Goal: Information Seeking & Learning: Compare options

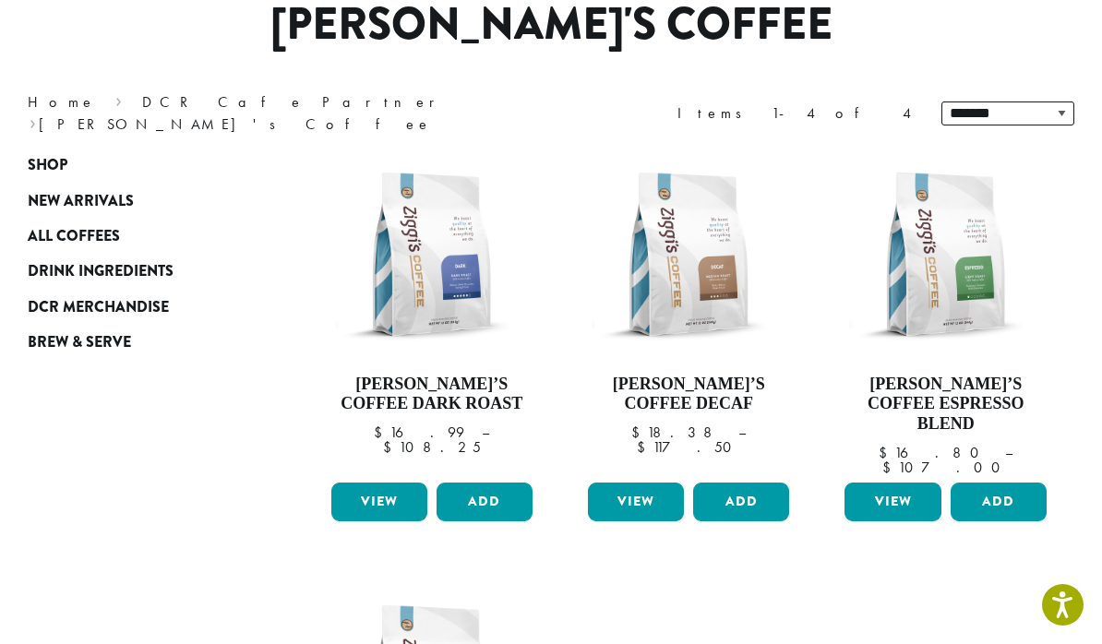
scroll to position [170, 0]
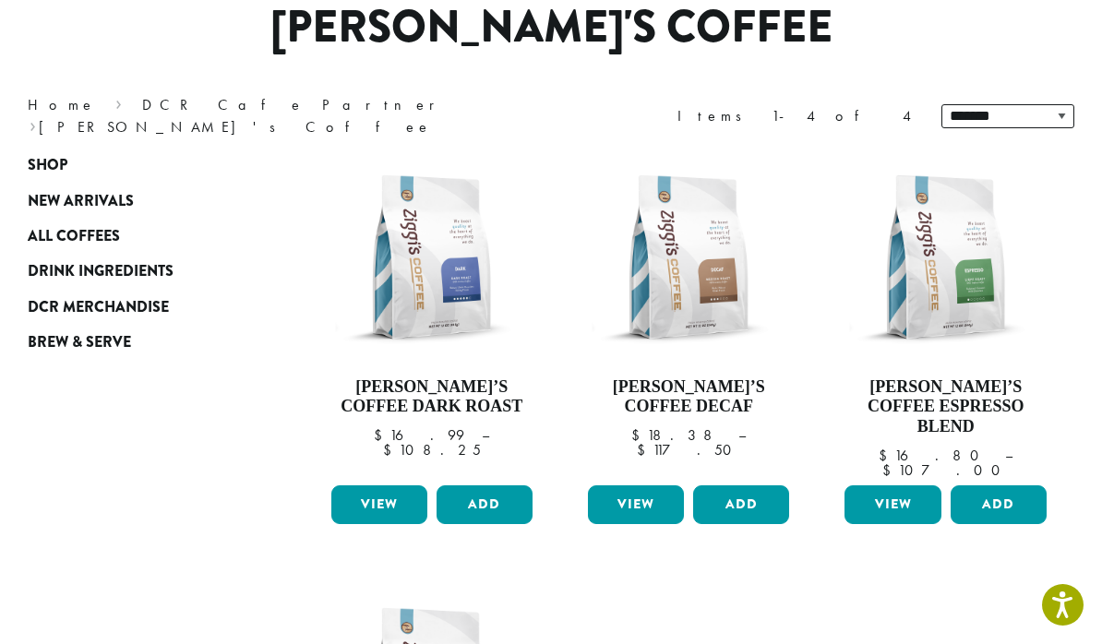
click at [383, 486] on link "View" at bounding box center [379, 505] width 96 height 39
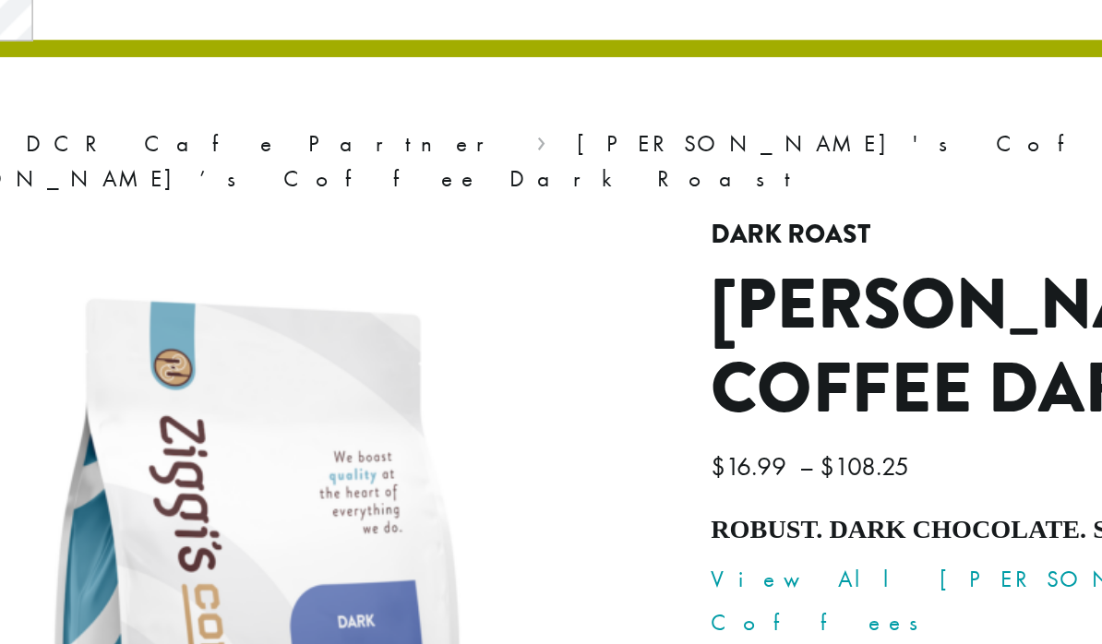
scroll to position [88, 0]
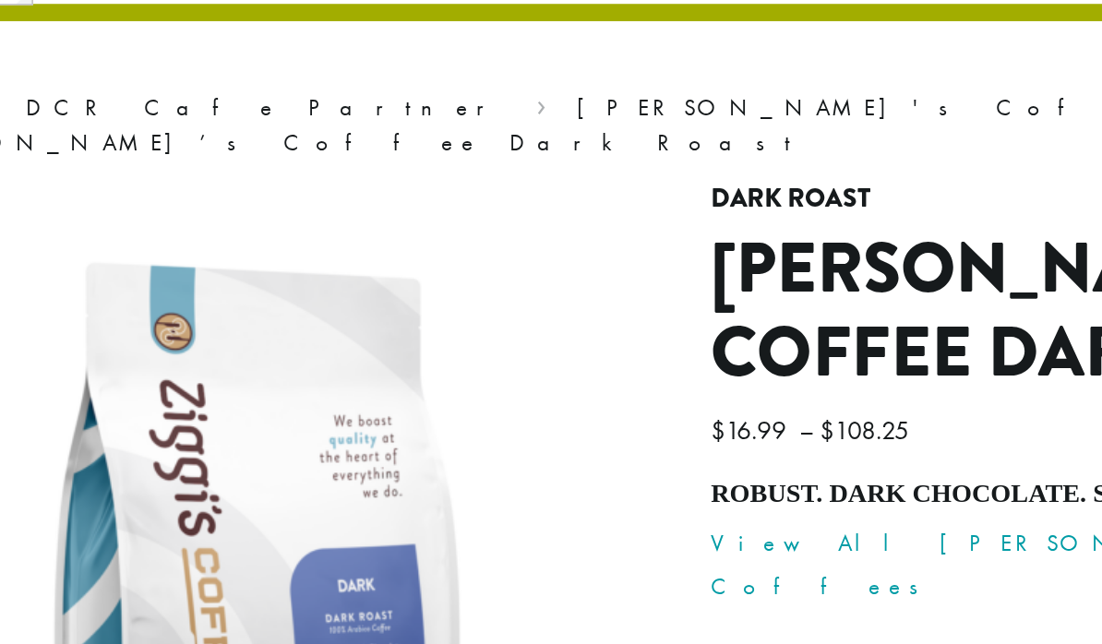
click at [565, 362] on link "View All [PERSON_NAME]’s Coffees" at bounding box center [763, 385] width 396 height 47
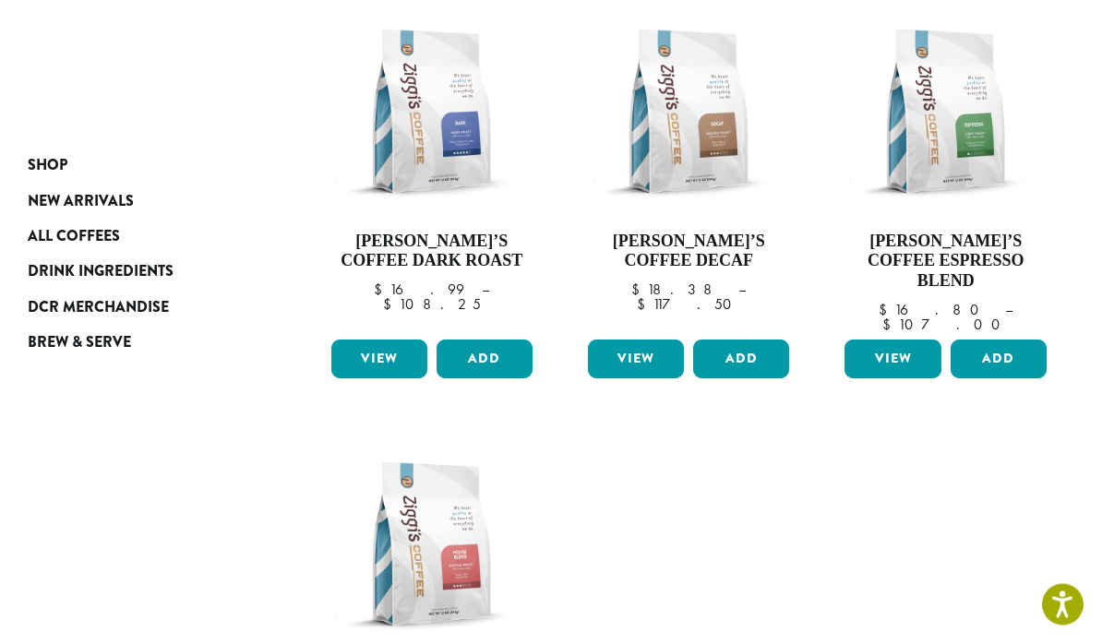
scroll to position [316, 0]
click at [69, 352] on span "Brew & Serve" at bounding box center [79, 342] width 103 height 23
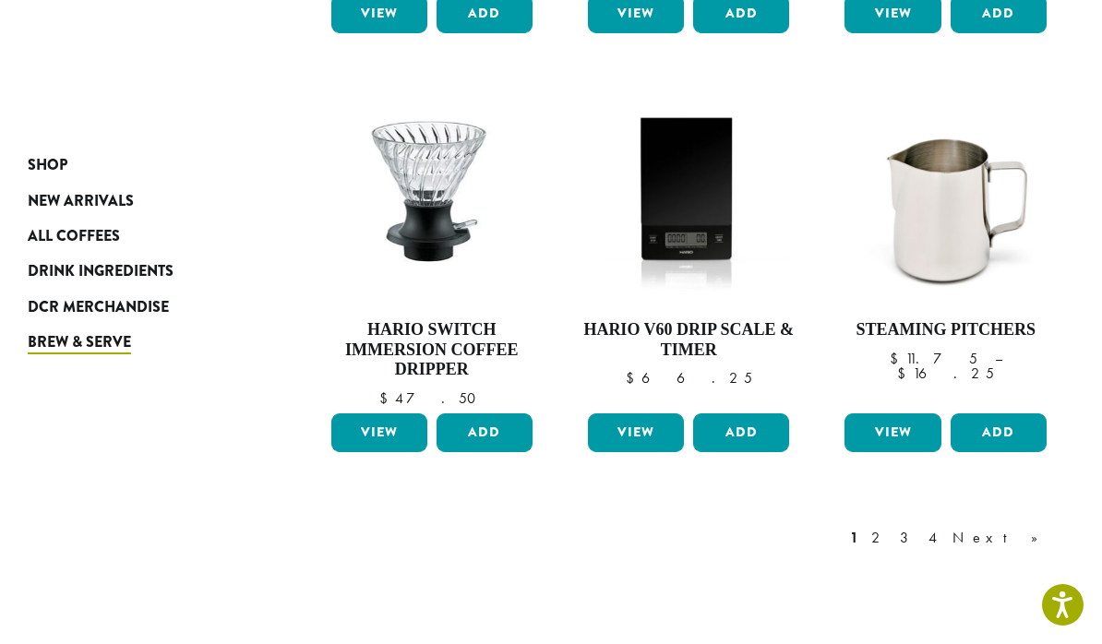
scroll to position [1446, 0]
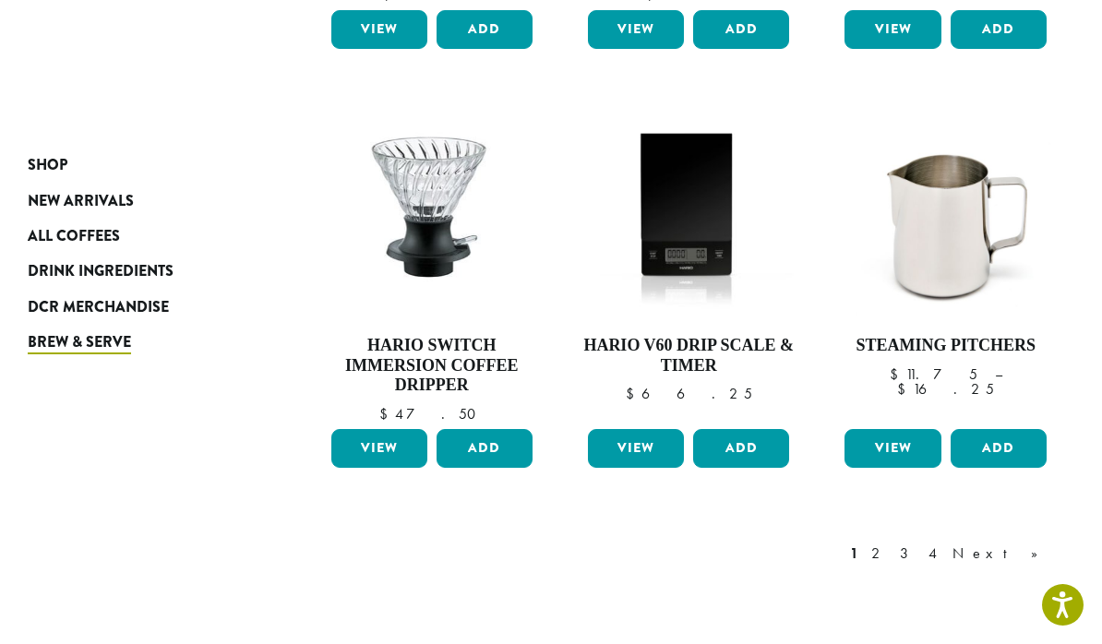
click at [1032, 543] on link "Next »" at bounding box center [1002, 554] width 106 height 22
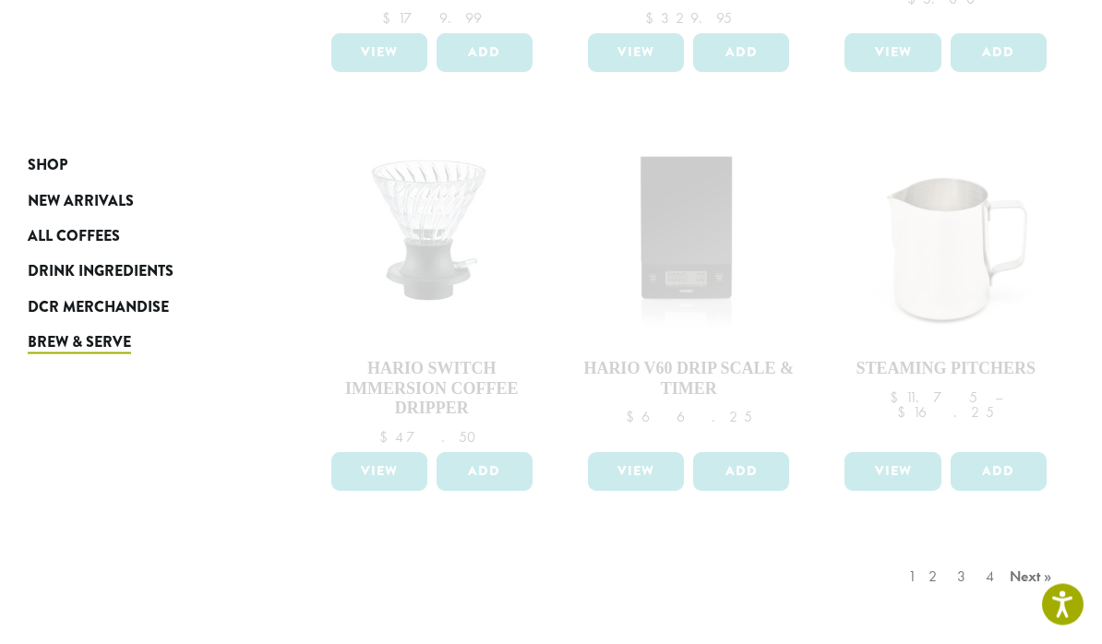
scroll to position [1614, 0]
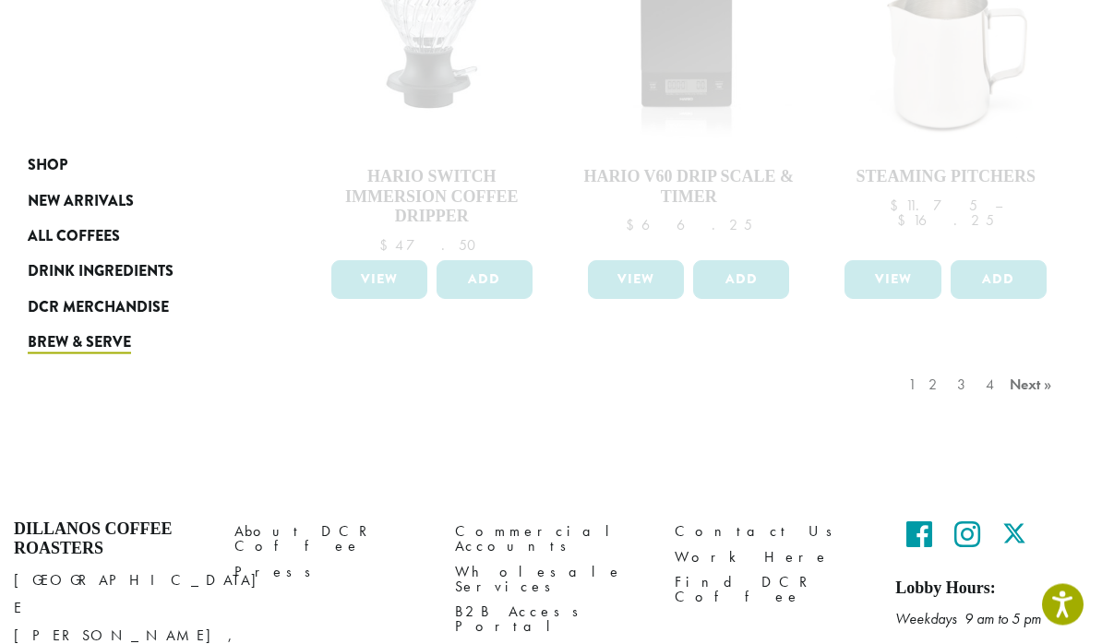
click at [1030, 361] on div "1 2 3 4 Next »" at bounding box center [983, 404] width 156 height 87
click at [1037, 374] on div "1 2 3 4 Next »" at bounding box center [983, 404] width 156 height 87
click at [1040, 361] on div "1 2 3 4 Next »" at bounding box center [983, 404] width 156 height 87
click at [58, 240] on span "All Coffees" at bounding box center [74, 236] width 92 height 23
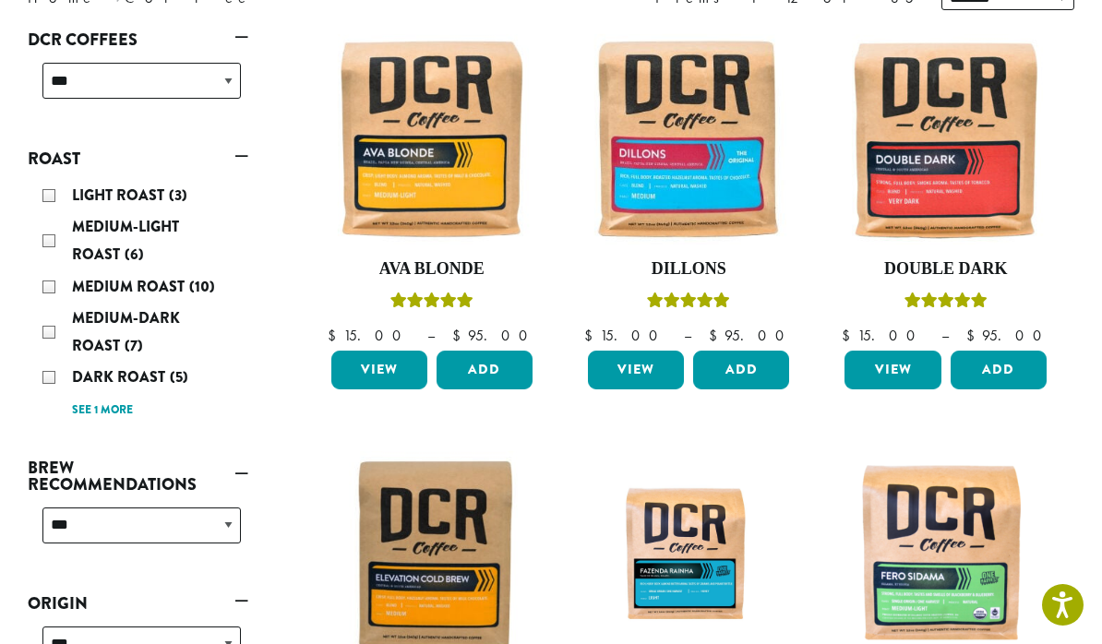
scroll to position [287, 0]
click at [236, 501] on div "**********" at bounding box center [141, 534] width 213 height 66
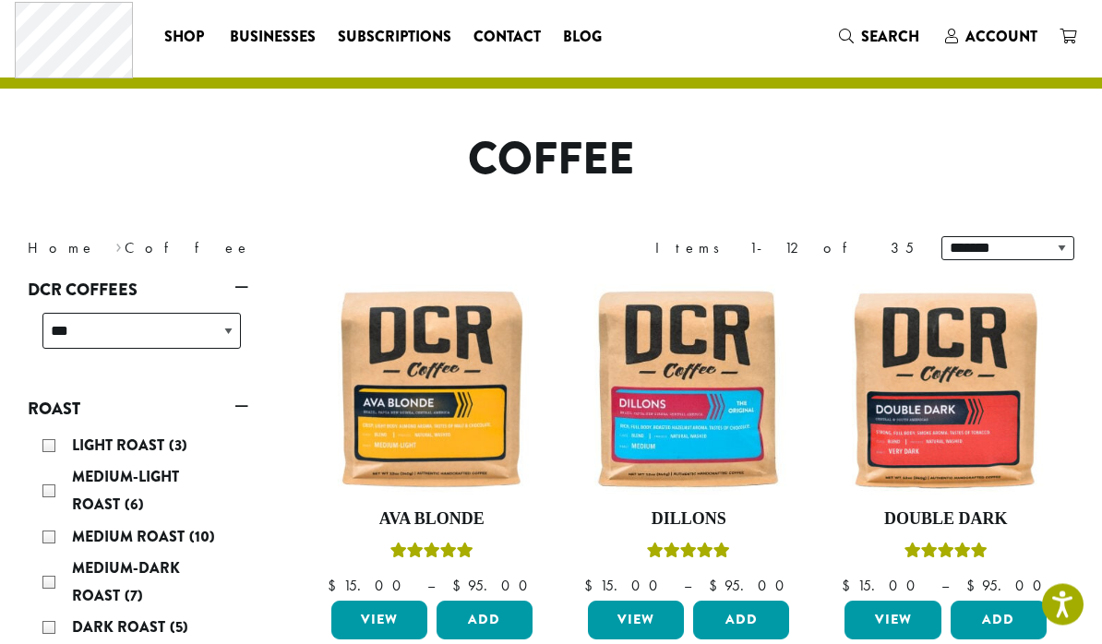
scroll to position [0, 0]
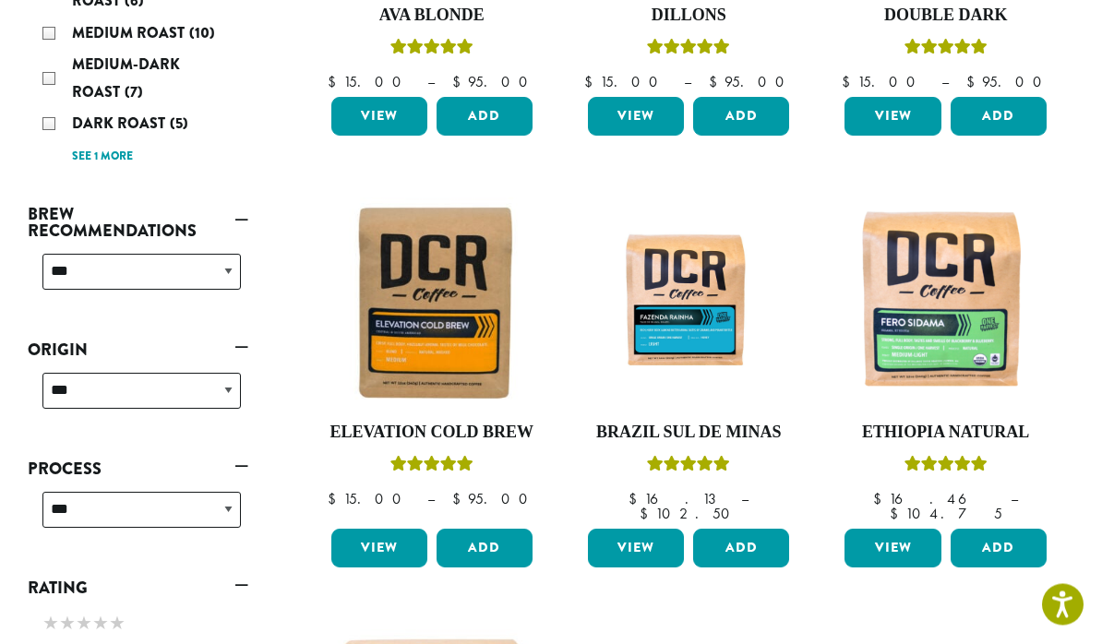
scroll to position [542, 0]
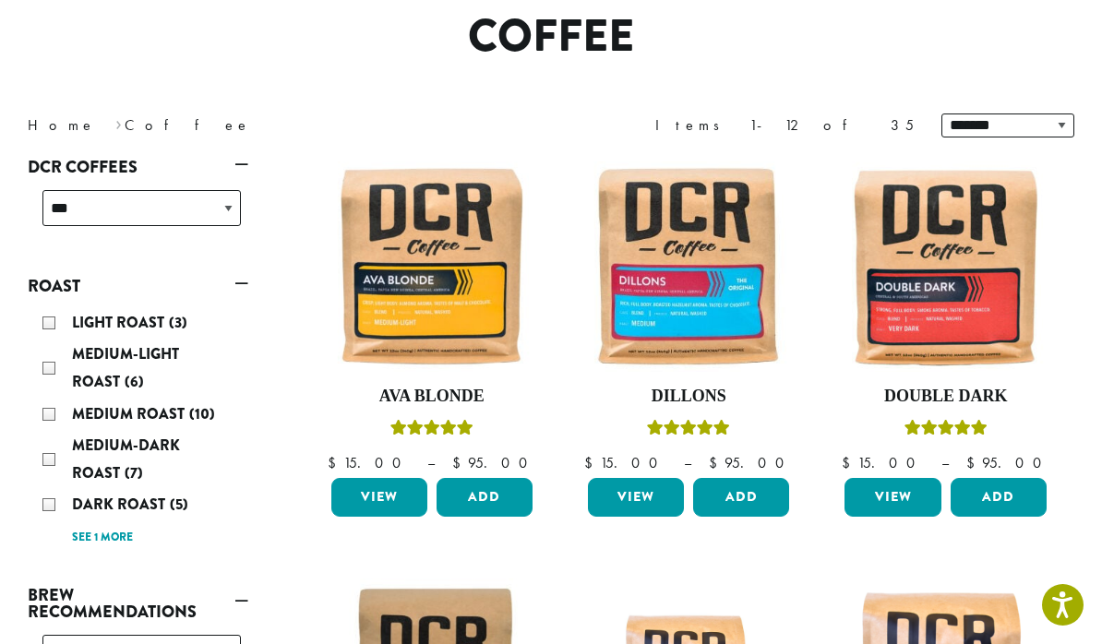
scroll to position [159, 0]
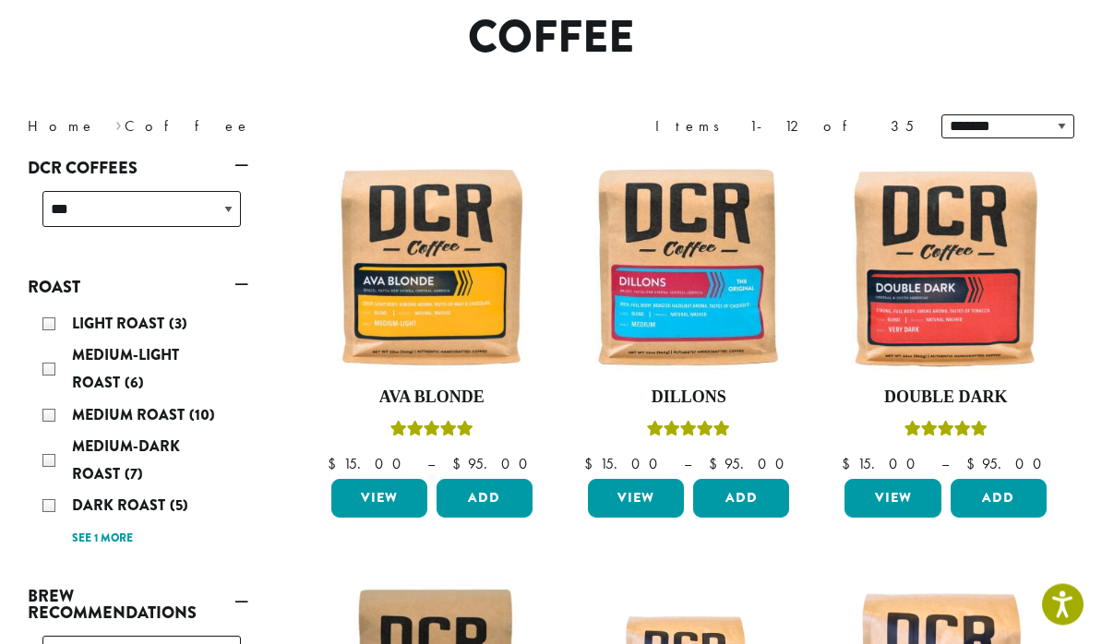
click at [109, 550] on div "Light Roast (3) Medium-Light Roast (6) Medium Roast (10) Medium-Dark Roast (7) …" at bounding box center [141, 432] width 213 height 256
click at [100, 534] on link "See 1 more" at bounding box center [102, 540] width 61 height 18
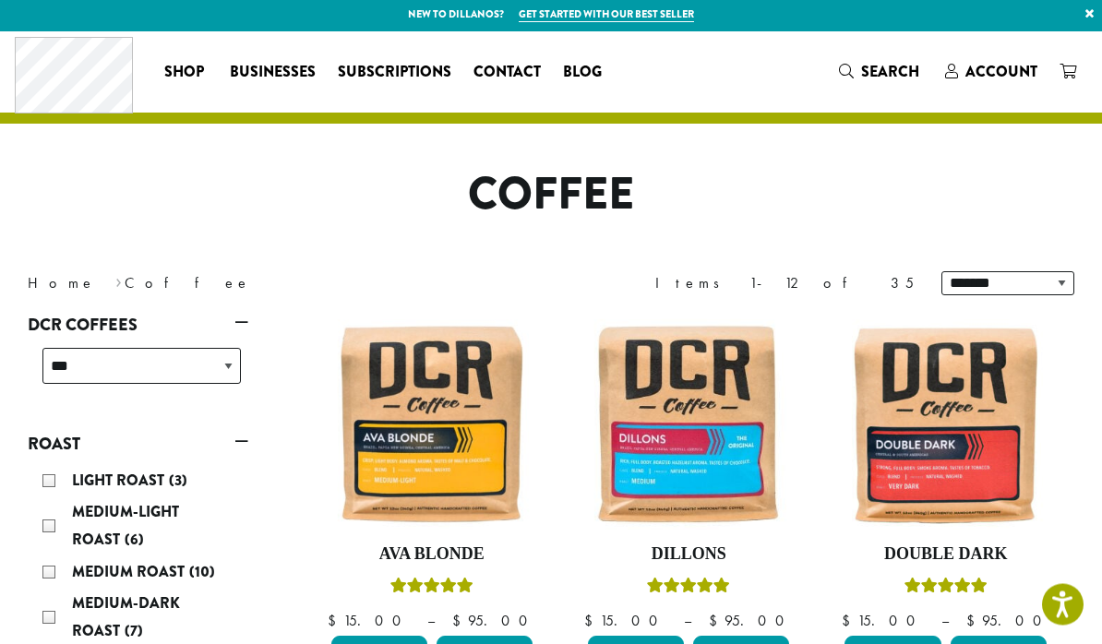
scroll to position [0, 0]
